Goal: Navigation & Orientation: Find specific page/section

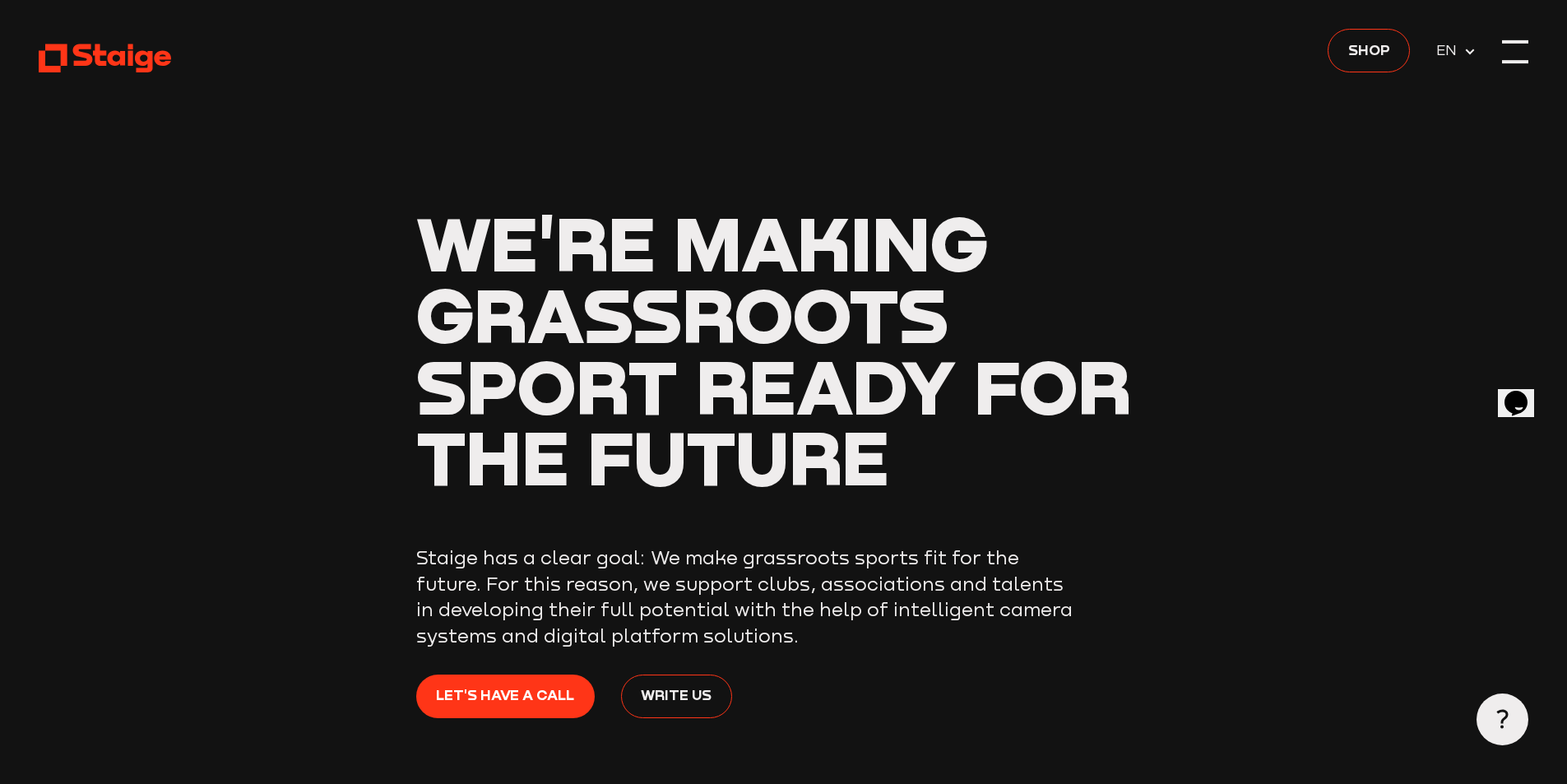
click at [1522, 51] on div at bounding box center [1515, 51] width 27 height 27
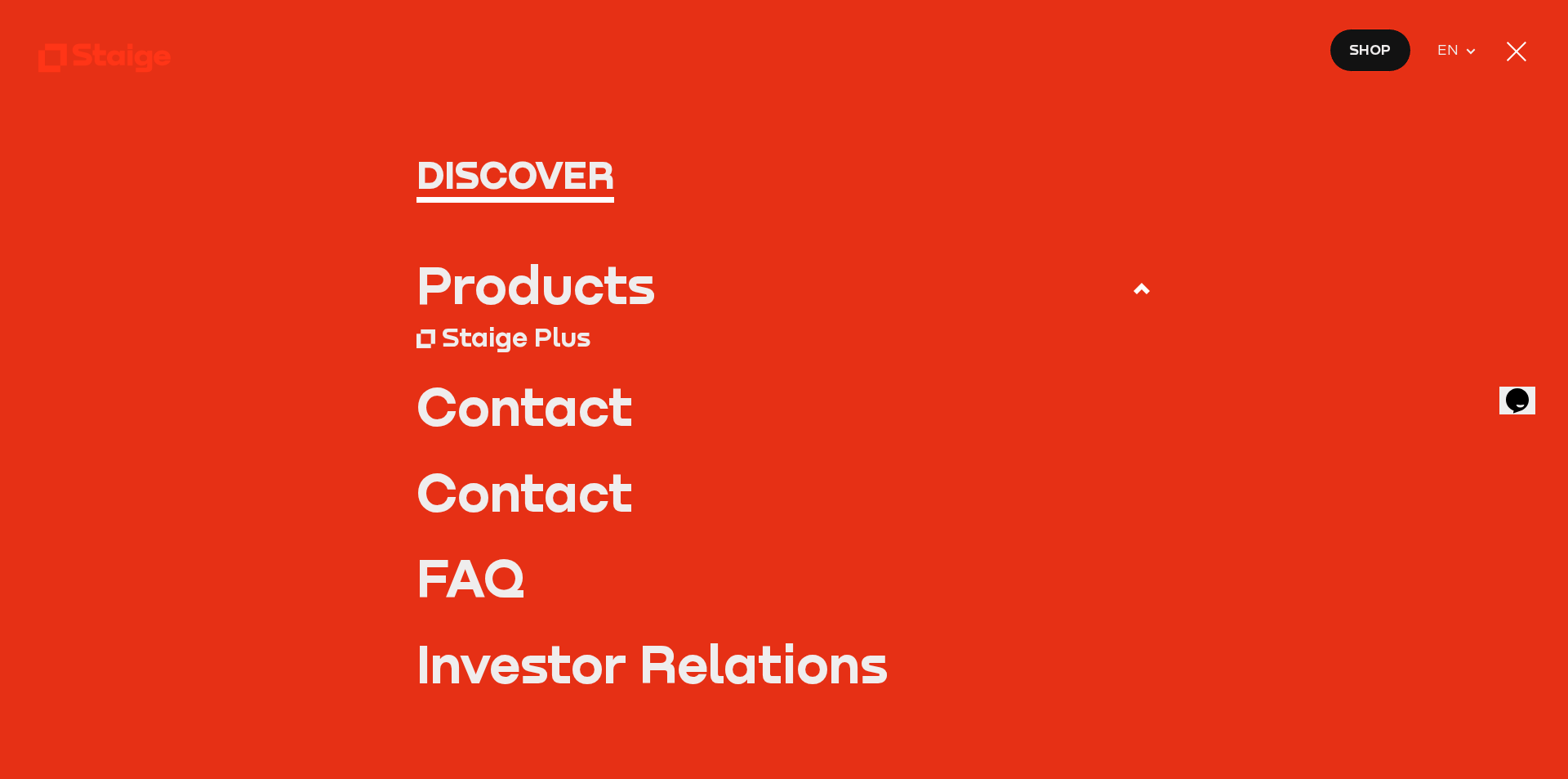
click at [541, 258] on div "Products" at bounding box center [535, 283] width 239 height 51
click at [0, 0] on input "Products" at bounding box center [0, 0] width 0 height 0
click at [533, 270] on div "Products" at bounding box center [535, 283] width 239 height 51
click at [0, 0] on input "Products" at bounding box center [0, 0] width 0 height 0
click at [524, 291] on div "Products" at bounding box center [535, 283] width 239 height 51
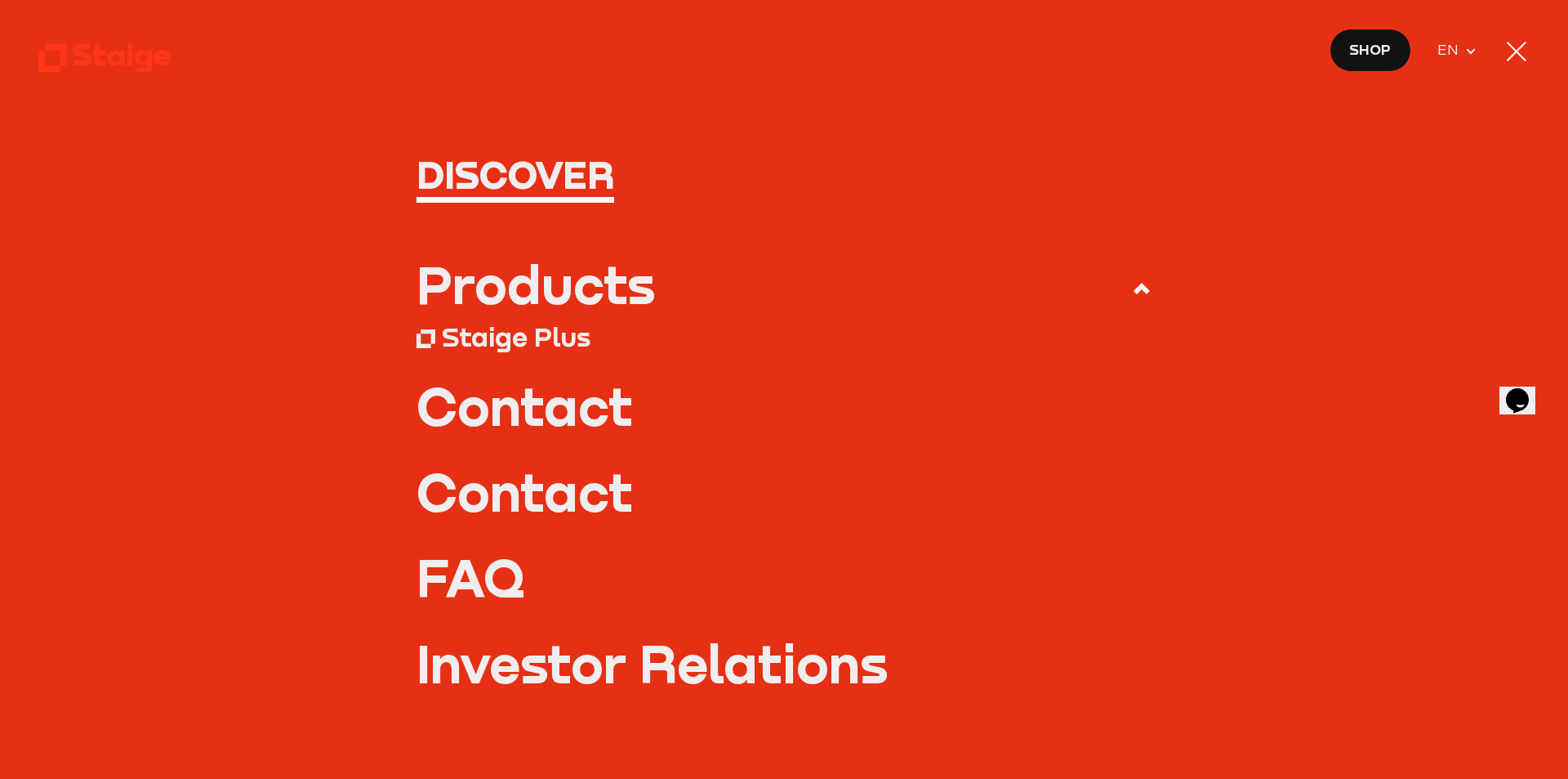
click at [0, 0] on input "Products" at bounding box center [0, 0] width 0 height 0
click at [521, 349] on div "Staige Plus" at bounding box center [515, 336] width 148 height 33
click at [548, 342] on div "Staige Plus" at bounding box center [515, 336] width 148 height 33
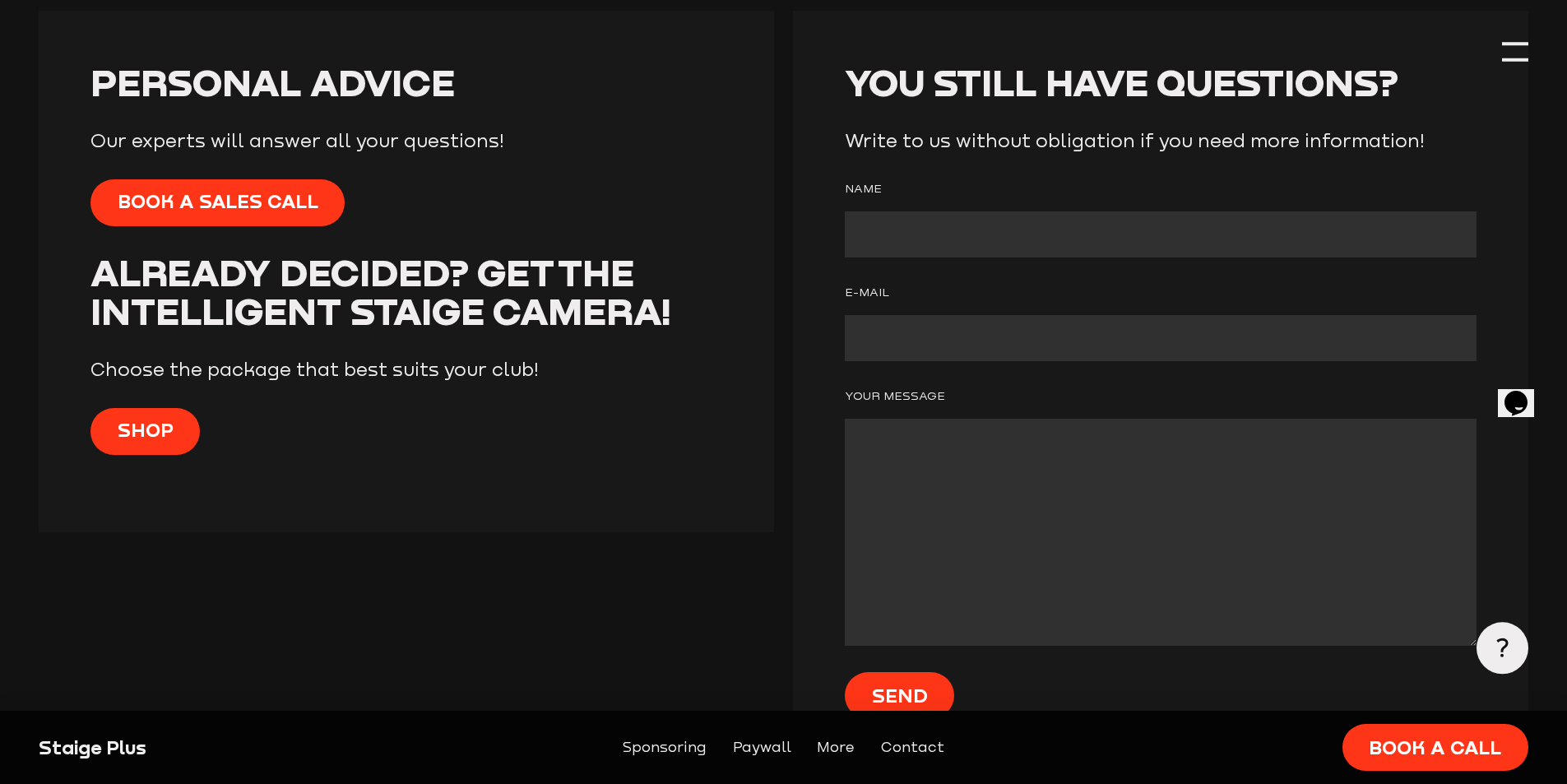
scroll to position [4276, 0]
